Goal: Information Seeking & Learning: Check status

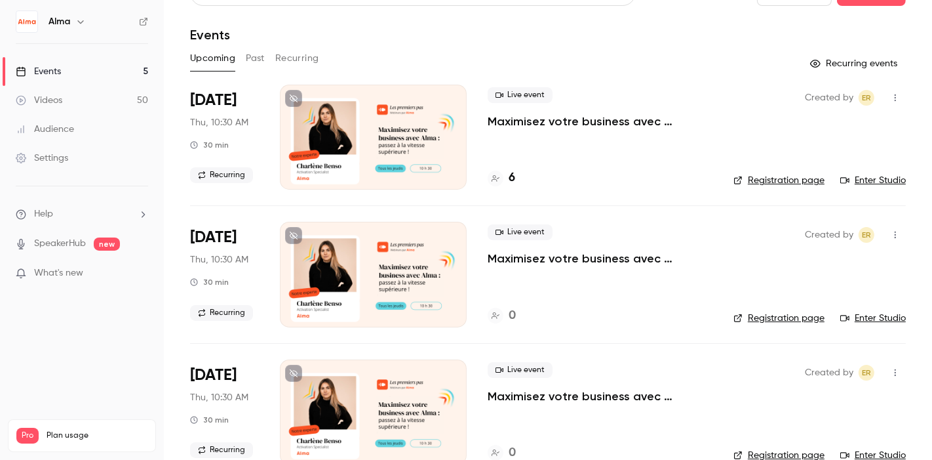
scroll to position [15, 0]
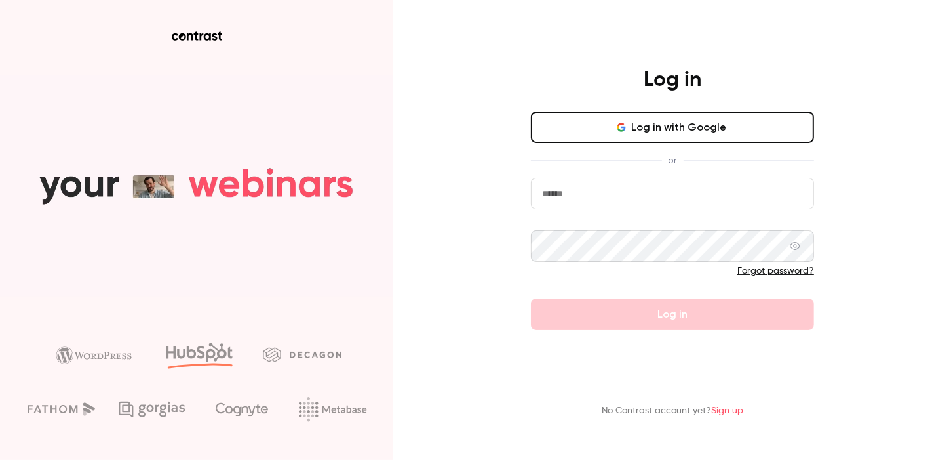
click at [647, 127] on button "Log in with Google" at bounding box center [672, 126] width 283 height 31
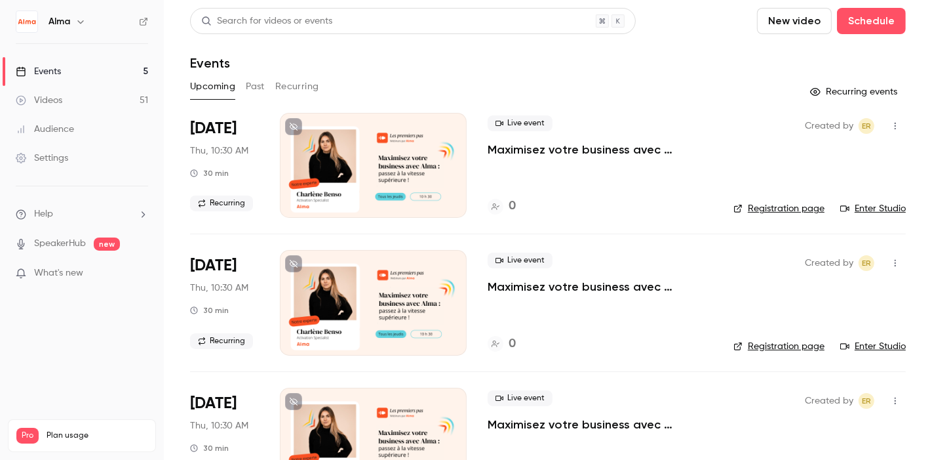
click at [253, 86] on button "Past" at bounding box center [255, 86] width 19 height 21
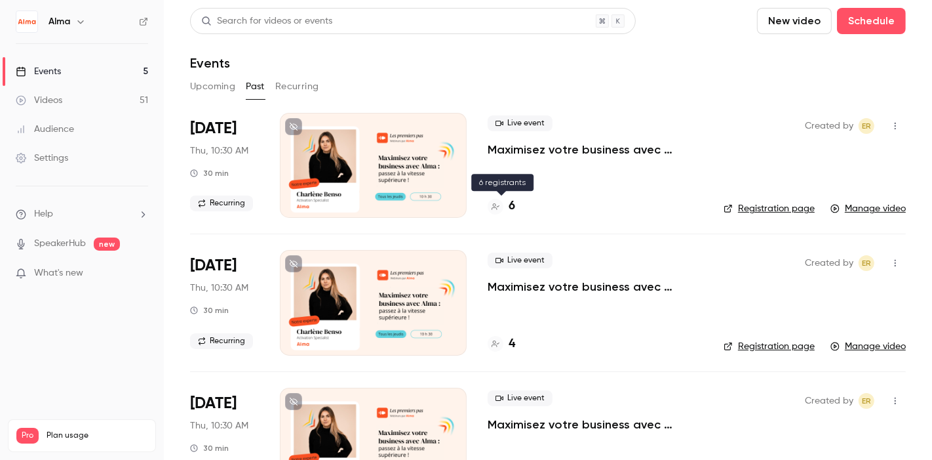
click at [506, 207] on div "6" at bounding box center [502, 206] width 28 height 18
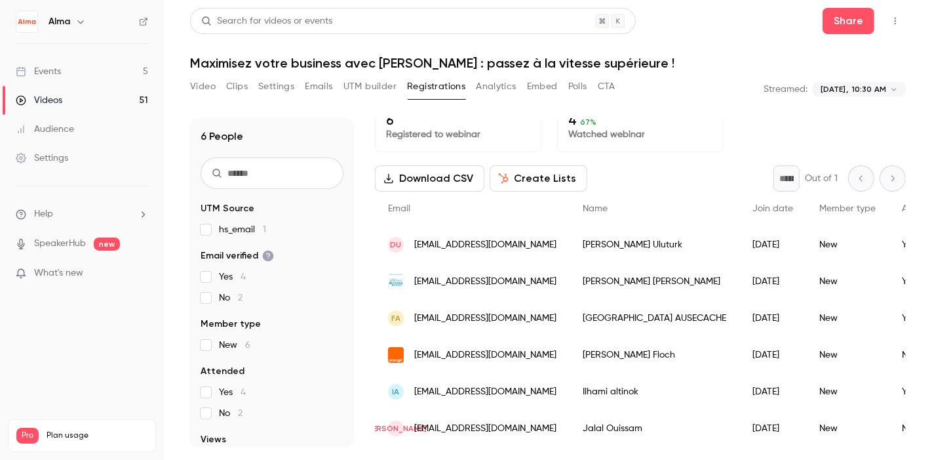
click at [582, 128] on p "Watched webinar" at bounding box center [640, 134] width 144 height 13
click at [594, 128] on p "Watched webinar" at bounding box center [640, 134] width 144 height 13
click at [604, 128] on p "Watched webinar" at bounding box center [640, 134] width 144 height 13
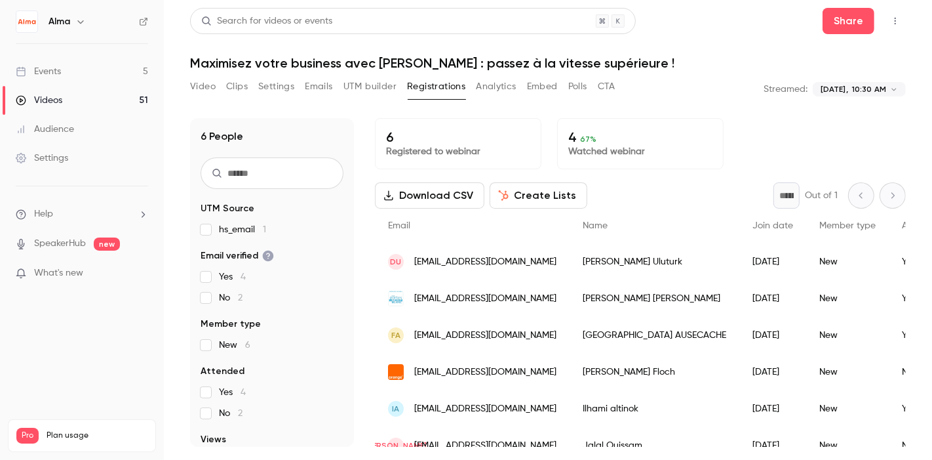
click at [586, 149] on p "Watched webinar" at bounding box center [640, 151] width 144 height 13
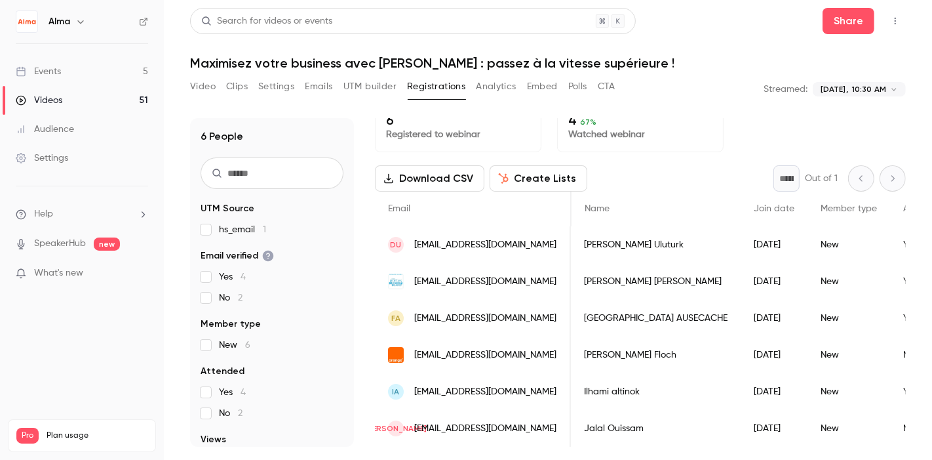
scroll to position [0, 14]
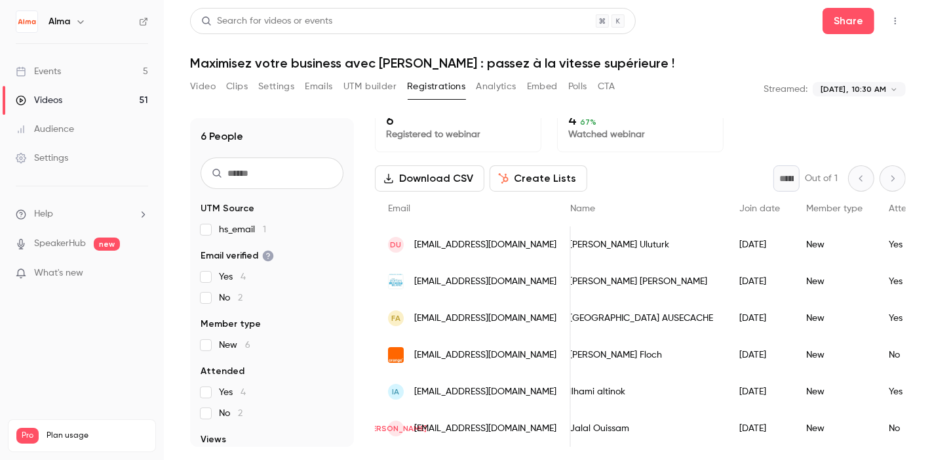
click at [502, 79] on button "Analytics" at bounding box center [496, 86] width 41 height 21
